Goal: Task Accomplishment & Management: Complete application form

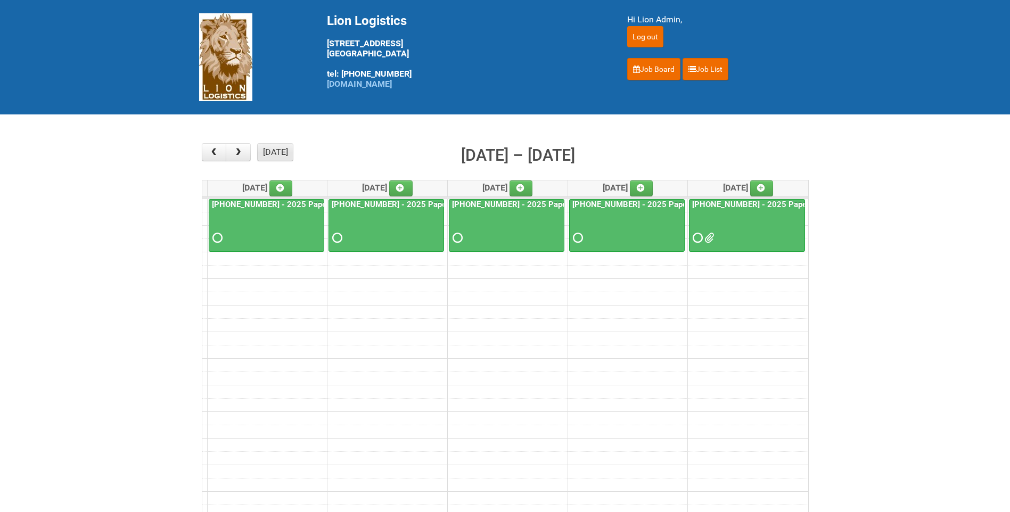
click at [286, 155] on button "[DATE]" at bounding box center [275, 152] width 36 height 18
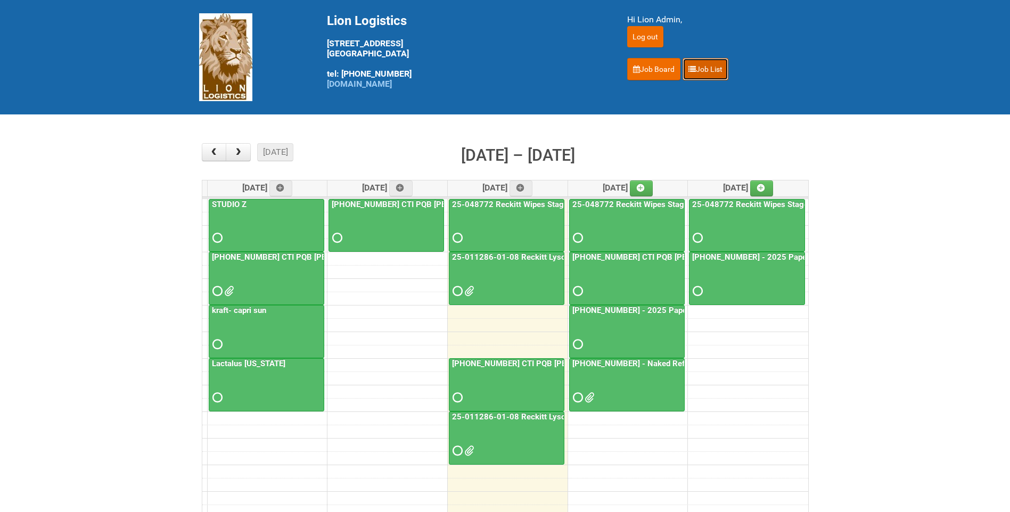
click at [721, 71] on link "Job List" at bounding box center [706, 69] width 46 height 22
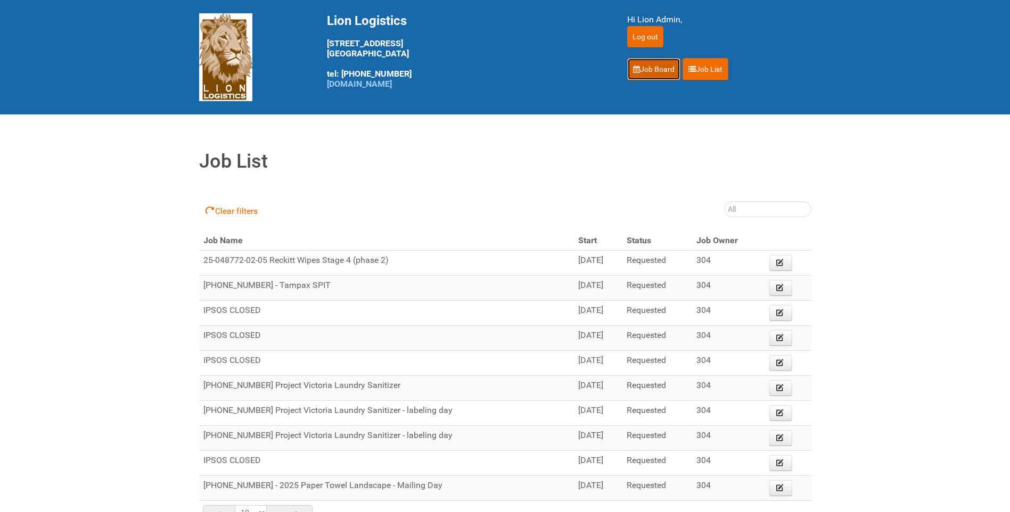
click at [670, 72] on link "Job Board" at bounding box center [653, 69] width 53 height 22
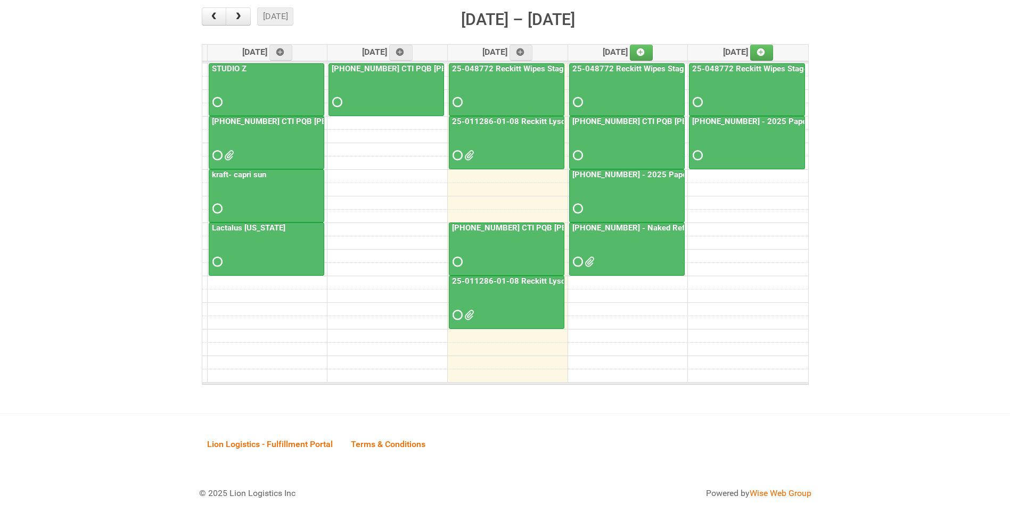
scroll to position [137, 0]
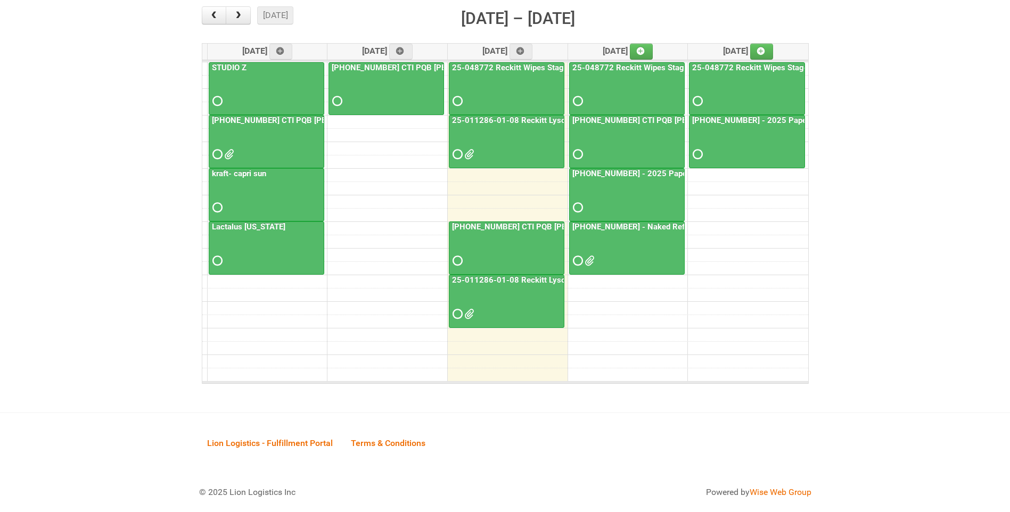
click at [466, 152] on span at bounding box center [467, 154] width 7 height 7
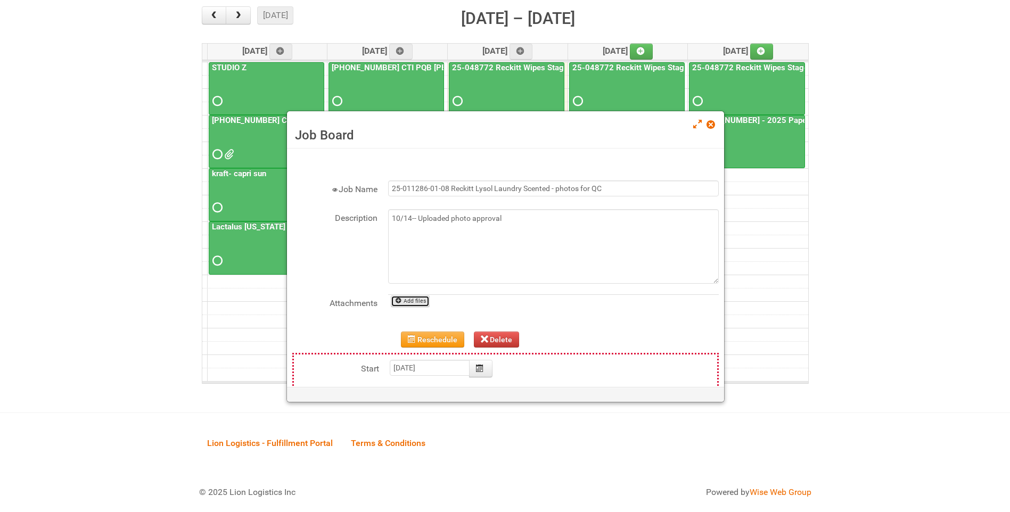
click at [422, 300] on link "Add files" at bounding box center [410, 302] width 39 height 12
type input "C:\fakepath\GROUP 1001 (3)- BACK.jpg"
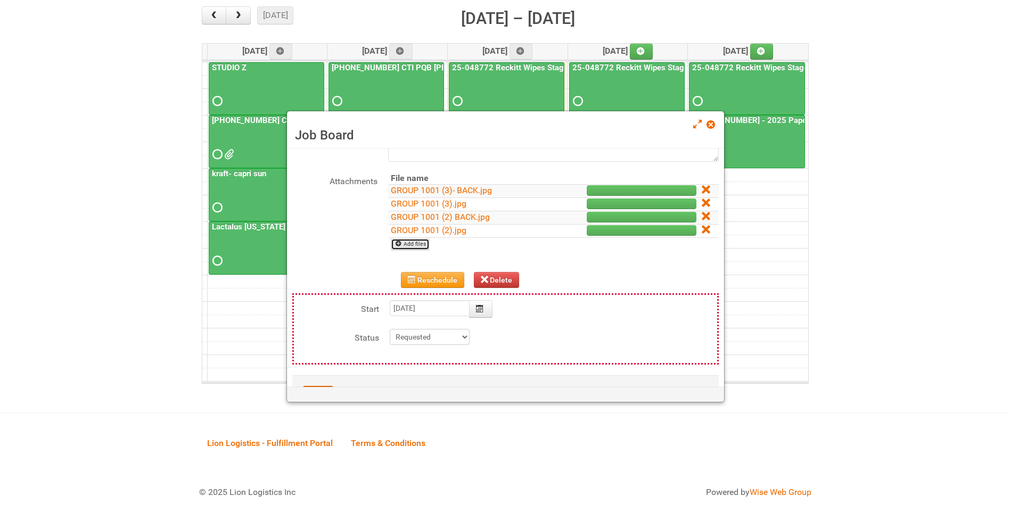
scroll to position [163, 0]
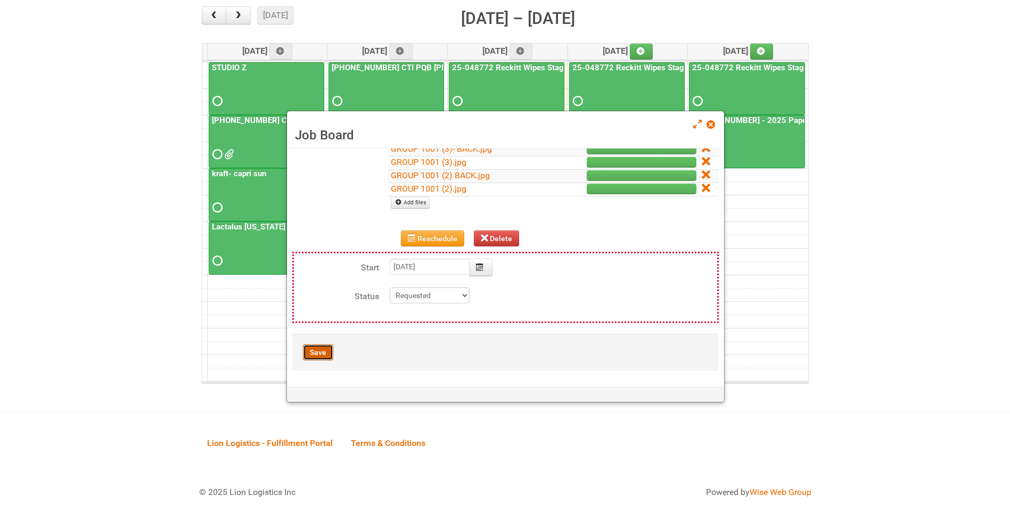
click at [310, 350] on button "Save" at bounding box center [318, 352] width 30 height 16
type input "2025-10-15 11:00:00"
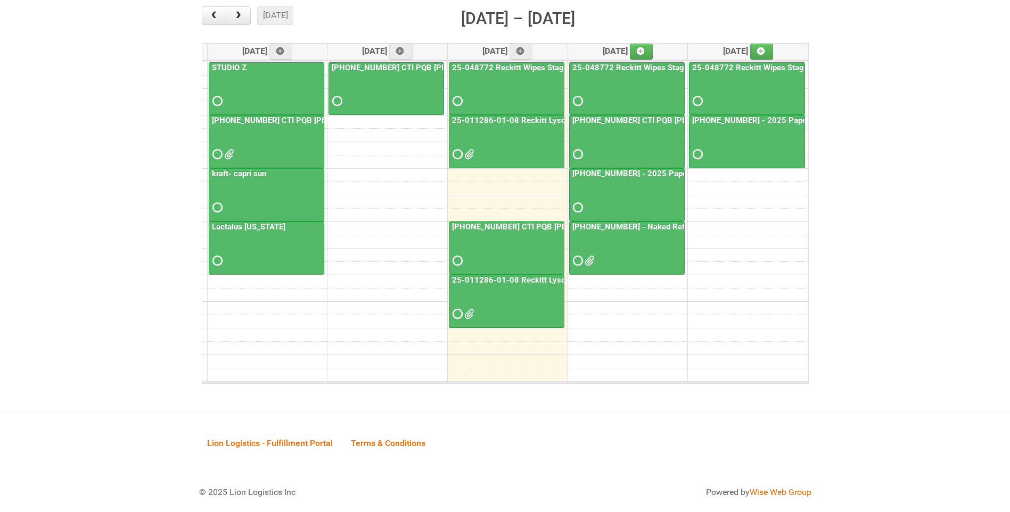
click at [496, 124] on link "25-011286-01-08 Reckitt Lysol Laundry Scented - photos for QC" at bounding box center [568, 121] width 237 height 10
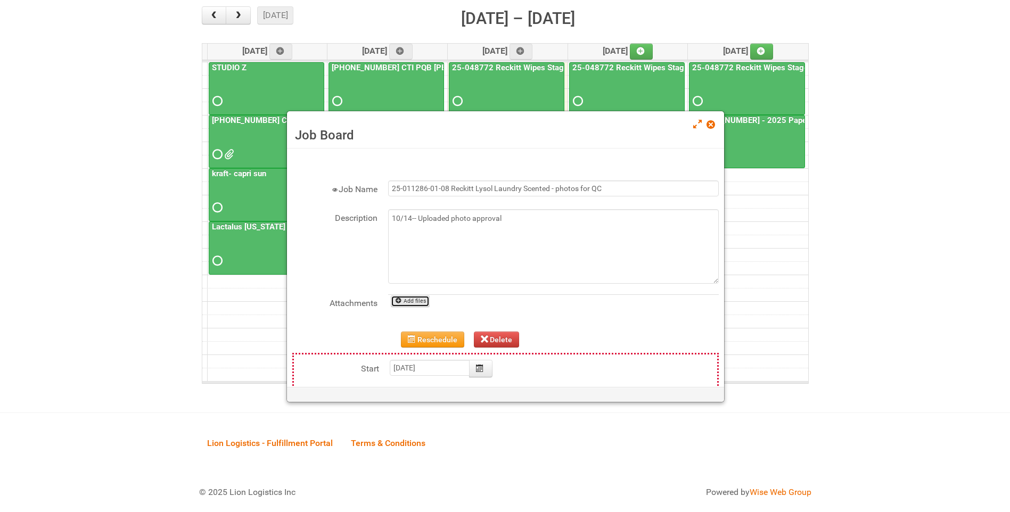
click at [412, 303] on link "Add files" at bounding box center [410, 302] width 39 height 12
type input "C:\fakepath\GROUP 1002 (3)-BACK.jpg"
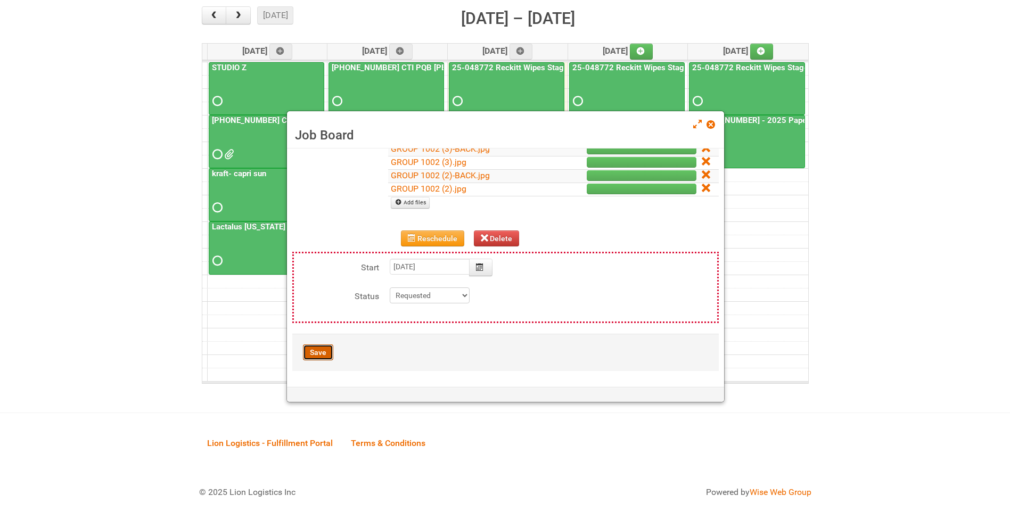
click at [323, 352] on button "Save" at bounding box center [318, 352] width 30 height 16
type input "2025-10-15 11:00:00"
